Goal: Task Accomplishment & Management: Complete application form

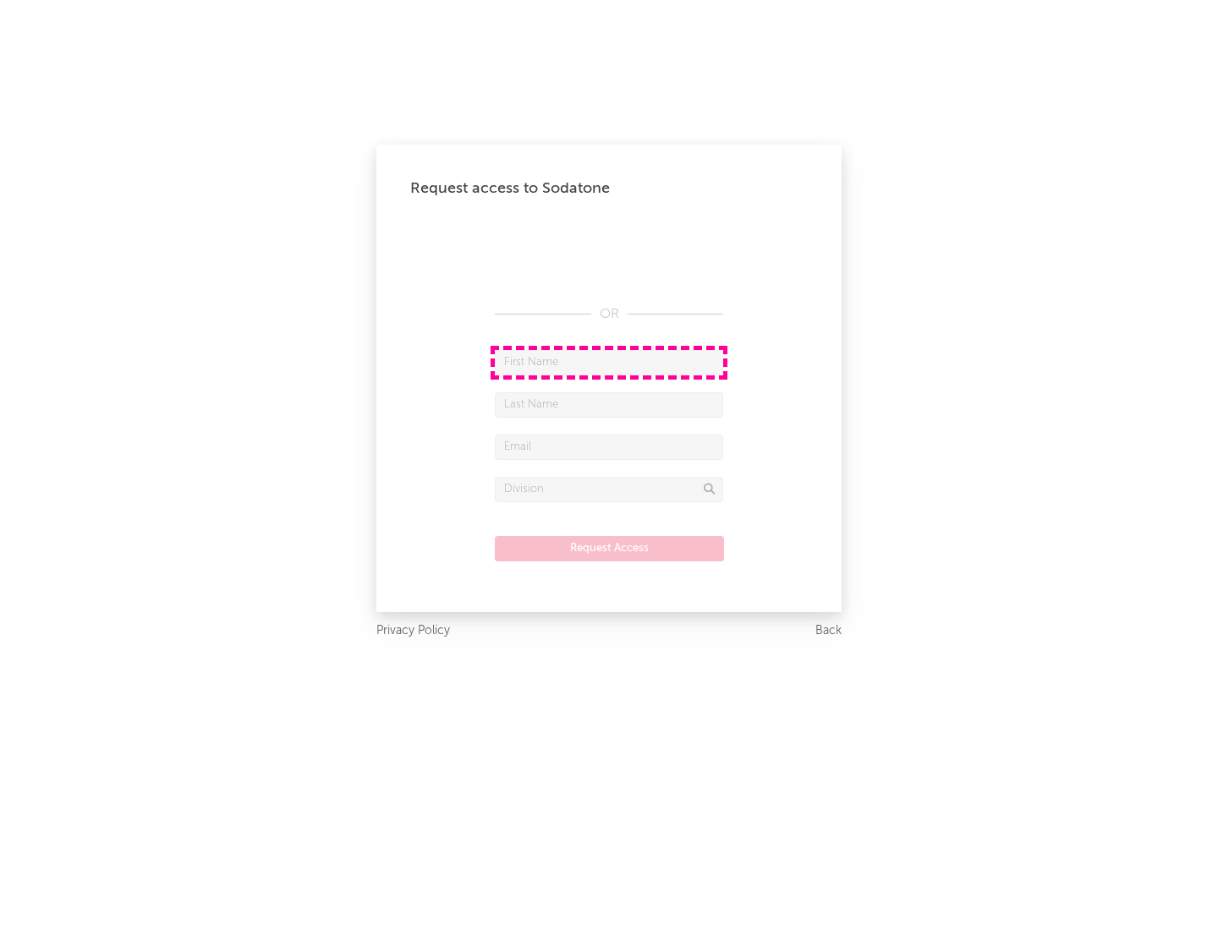
click at [609, 362] on input "text" at bounding box center [609, 362] width 228 height 25
type input "[PERSON_NAME]"
click at [609, 404] on input "text" at bounding box center [609, 404] width 228 height 25
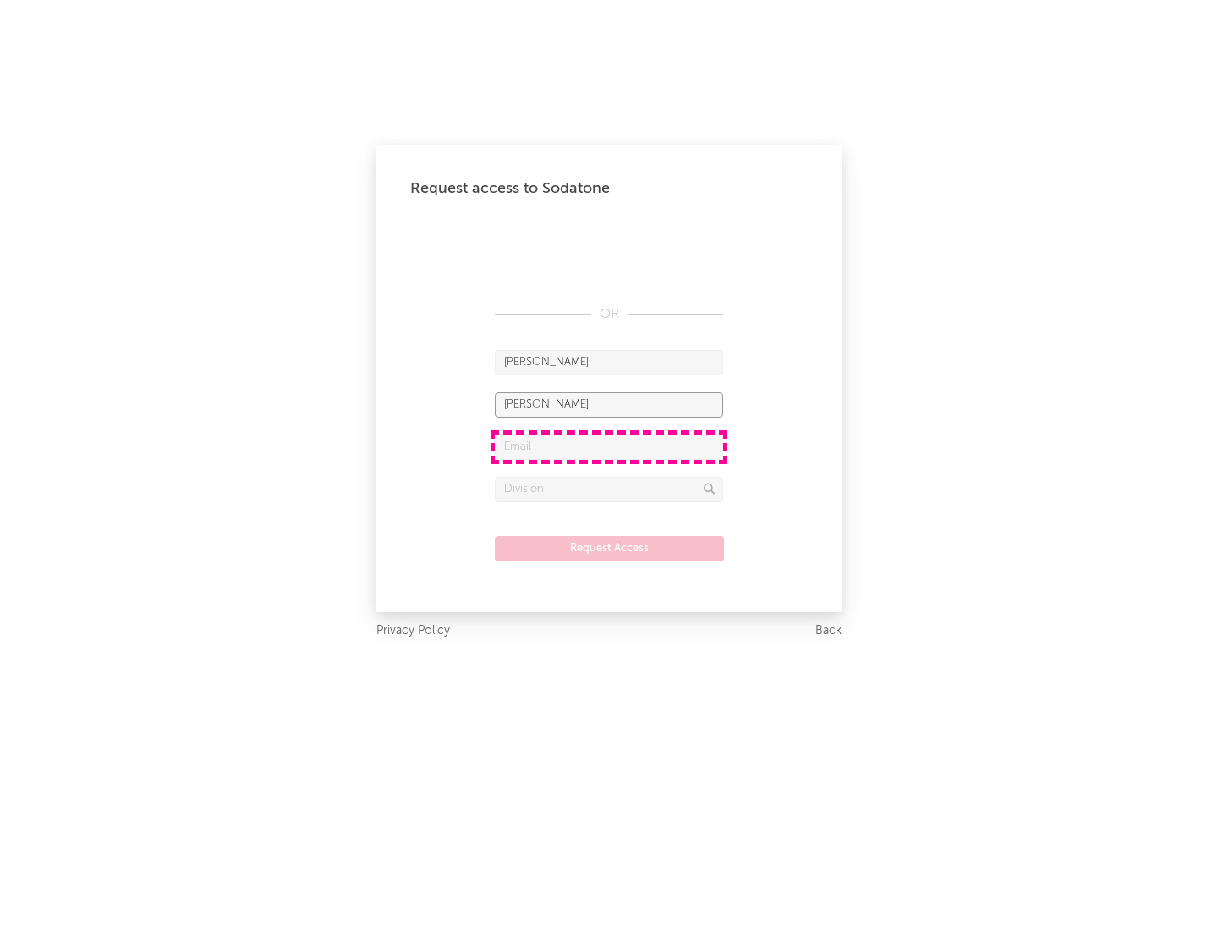
type input "[PERSON_NAME]"
click at [609, 447] on input "text" at bounding box center [609, 447] width 228 height 25
type input "[EMAIL_ADDRESS][DOMAIN_NAME]"
click at [609, 489] on input "text" at bounding box center [609, 489] width 228 height 25
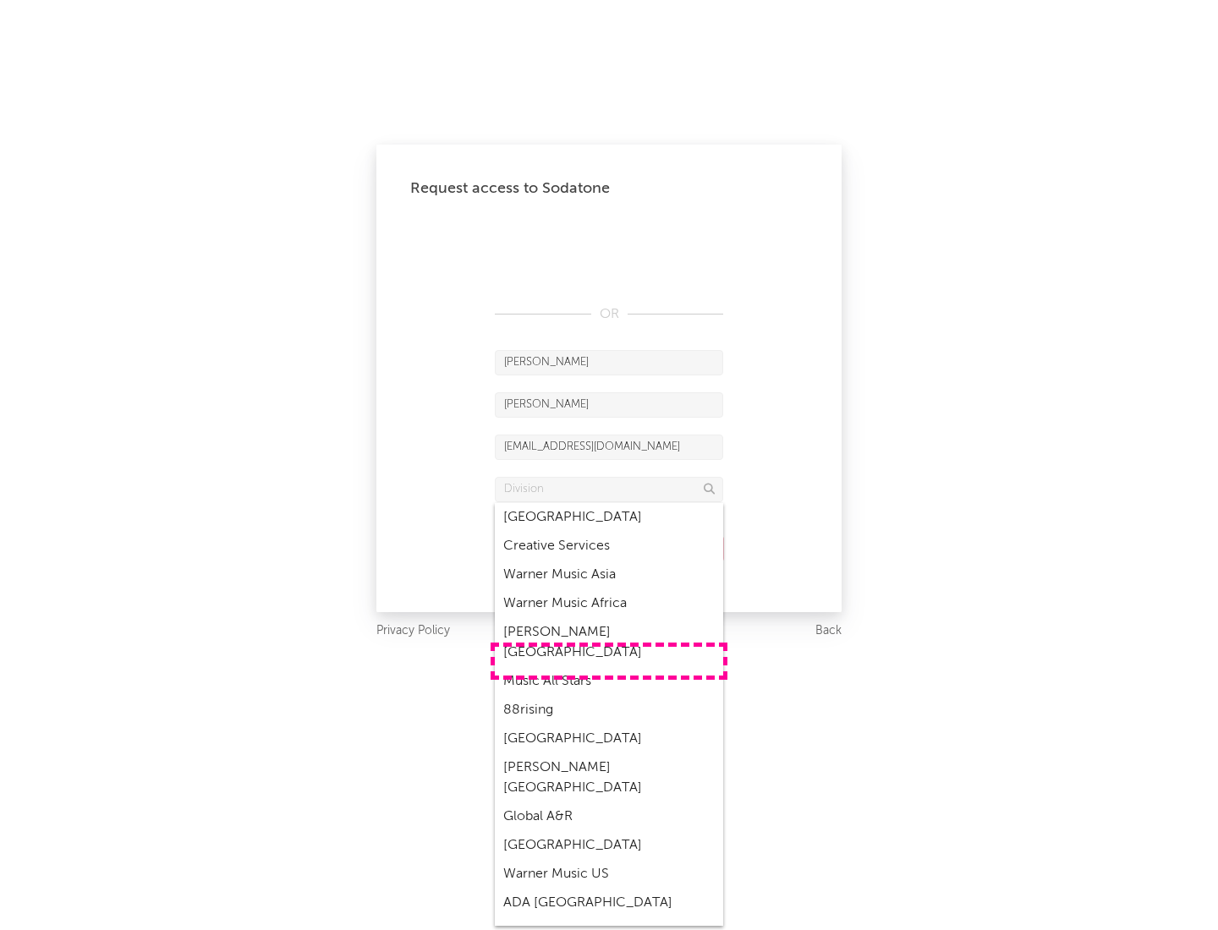
click at [609, 667] on div "Music All Stars" at bounding box center [609, 681] width 228 height 29
type input "Music All Stars"
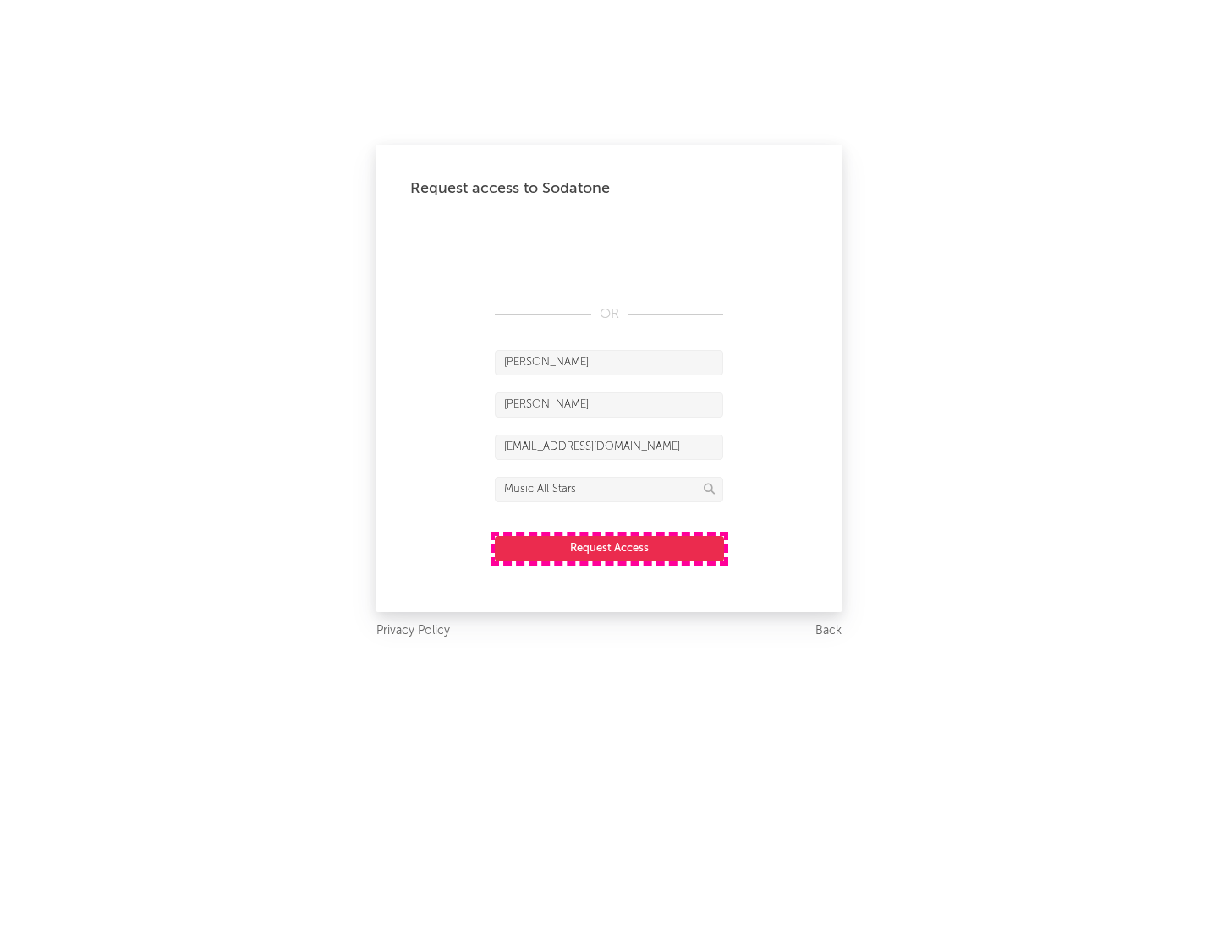
click at [609, 548] on button "Request Access" at bounding box center [609, 548] width 229 height 25
